Goal: Check status

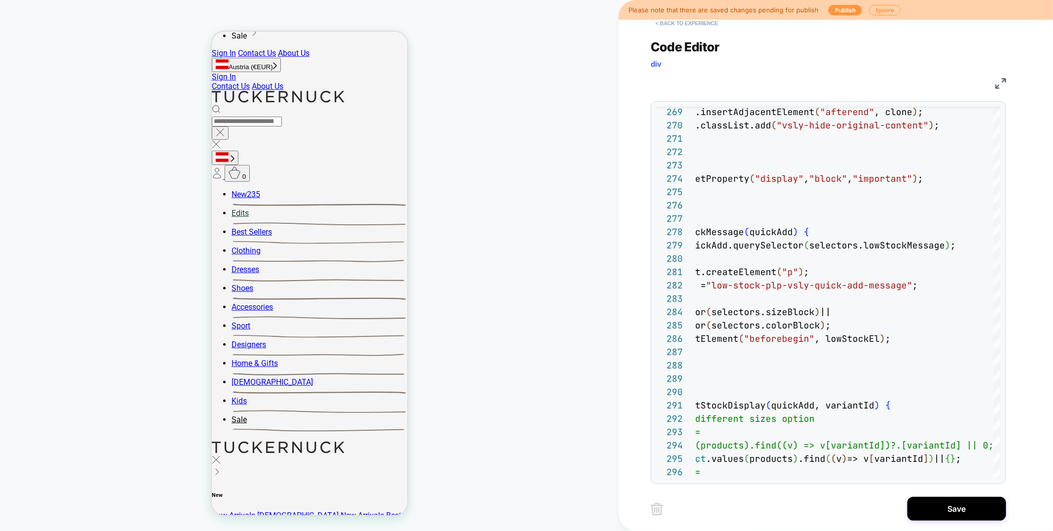
click at [672, 21] on button "< Back to experience" at bounding box center [687, 23] width 72 height 16
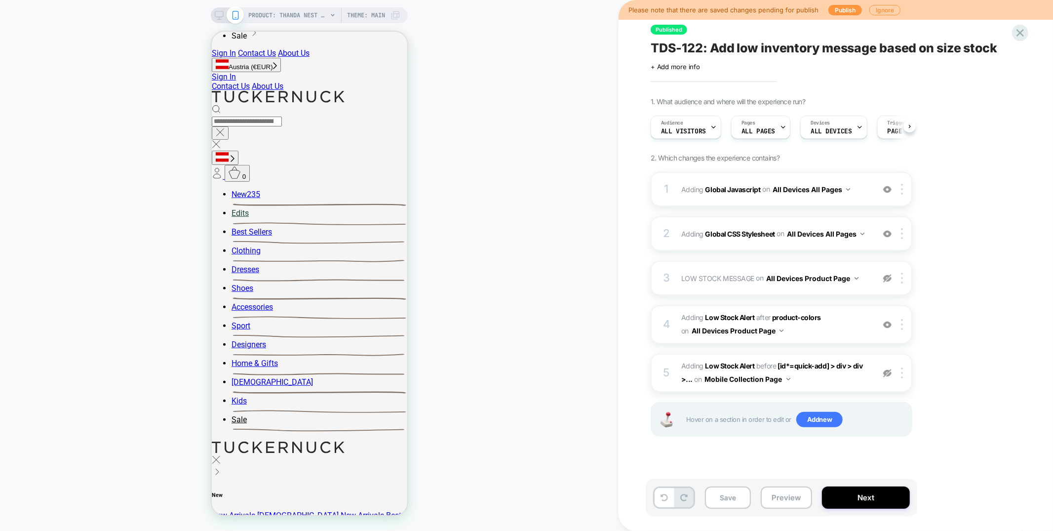
scroll to position [0, 0]
click at [1016, 35] on icon at bounding box center [1019, 32] width 13 height 13
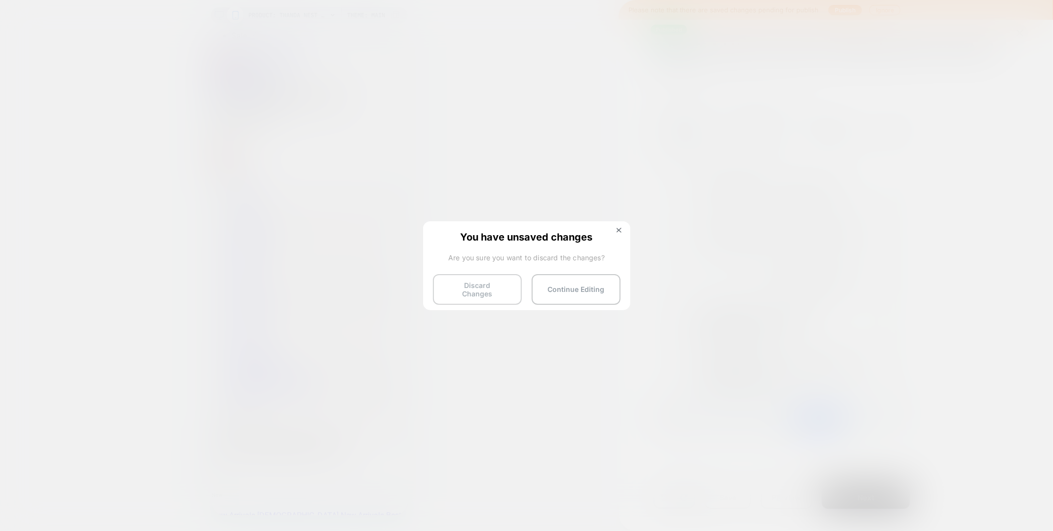
click at [470, 287] on button "Discard Changes" at bounding box center [477, 289] width 89 height 31
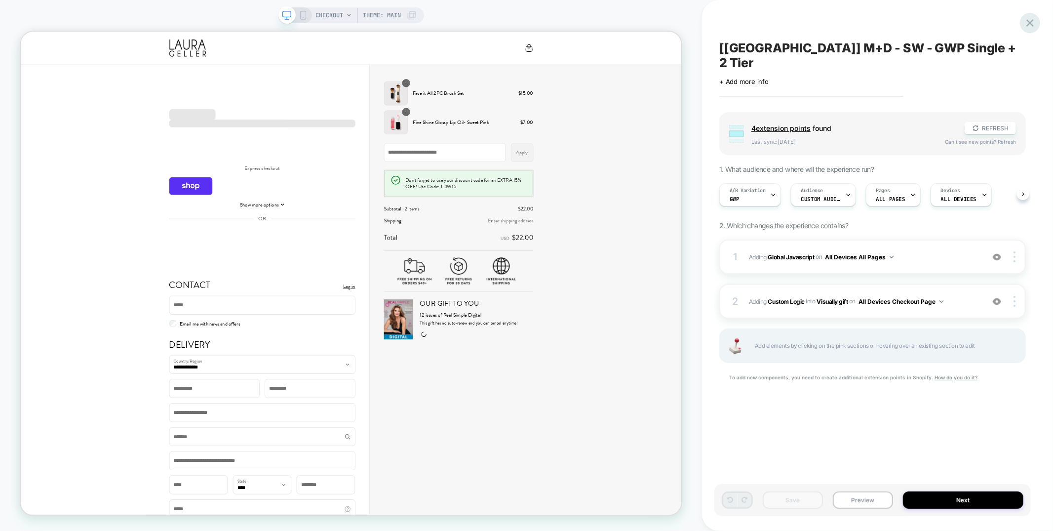
scroll to position [0, 0]
click at [1026, 20] on icon at bounding box center [1029, 22] width 13 height 13
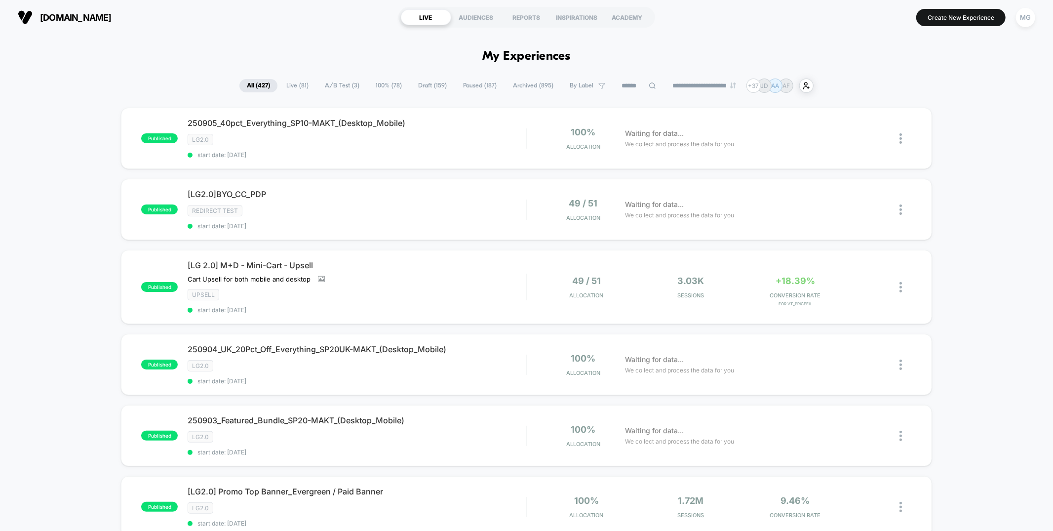
click at [631, 84] on input at bounding box center [638, 86] width 49 height 12
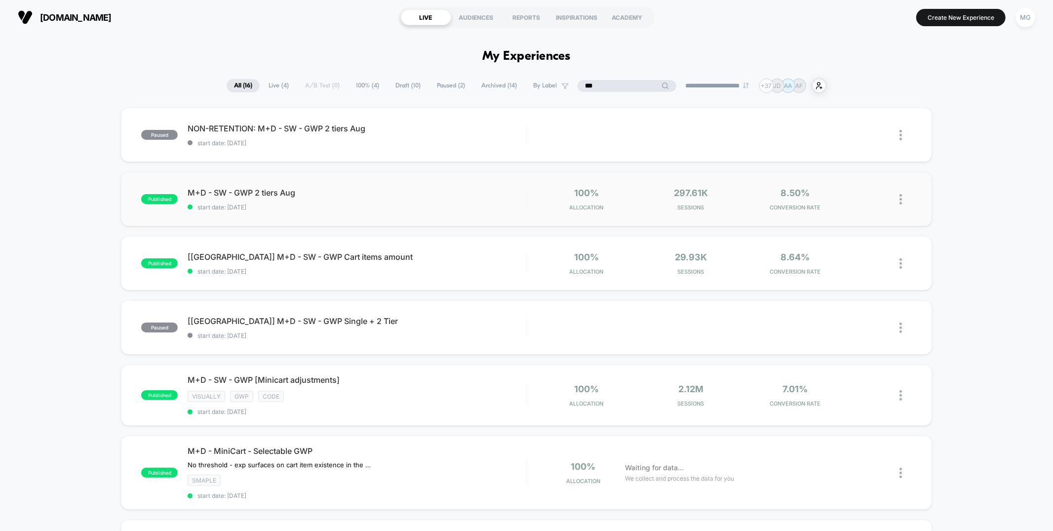
type input "***"
click at [347, 205] on span "start date: 8/26/2025" at bounding box center [357, 206] width 338 height 7
